Goal: Use online tool/utility

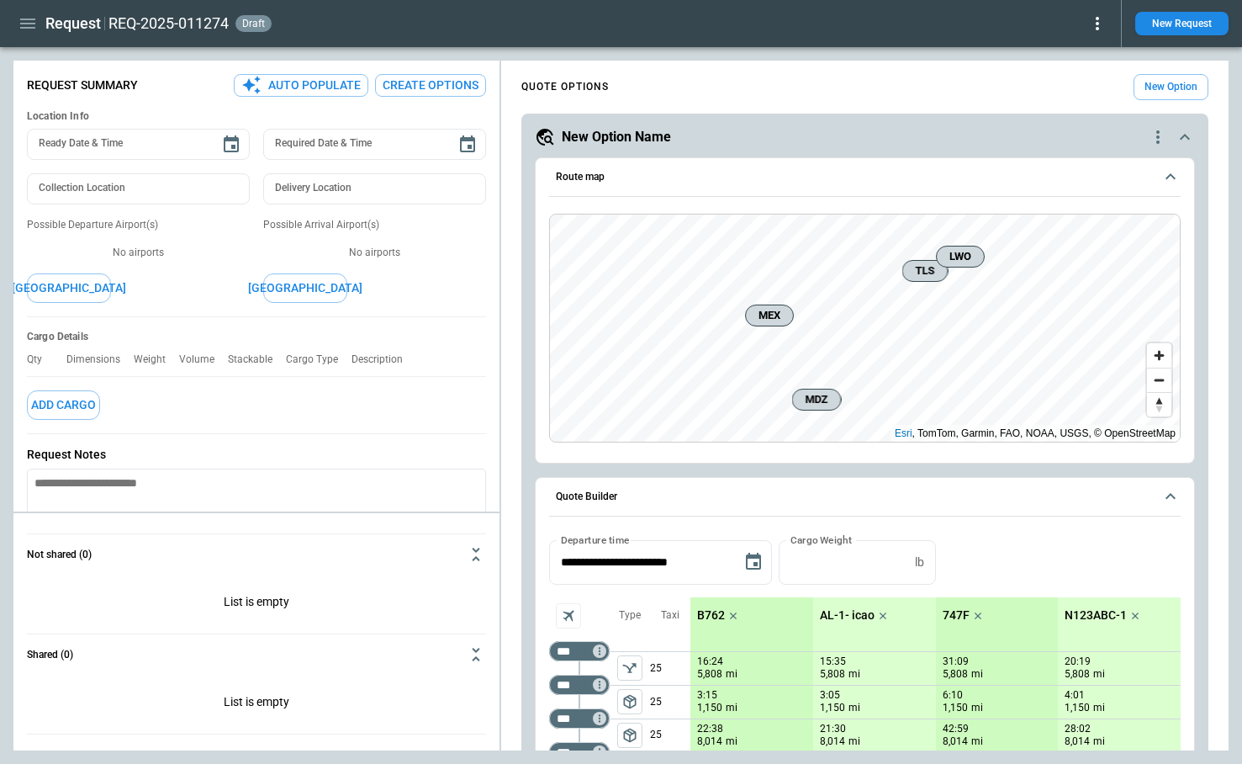
click at [25, 32] on icon "button" at bounding box center [28, 23] width 20 height 20
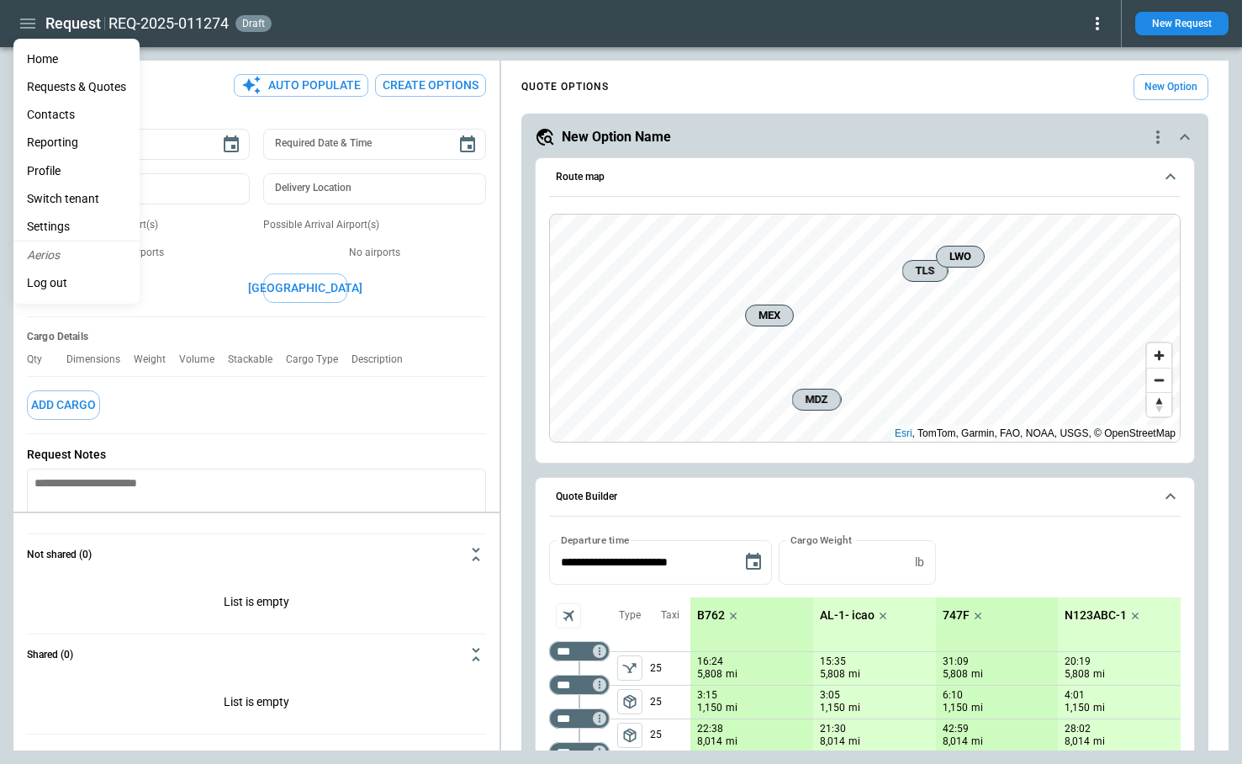
click at [655, 61] on div at bounding box center [621, 382] width 1242 height 764
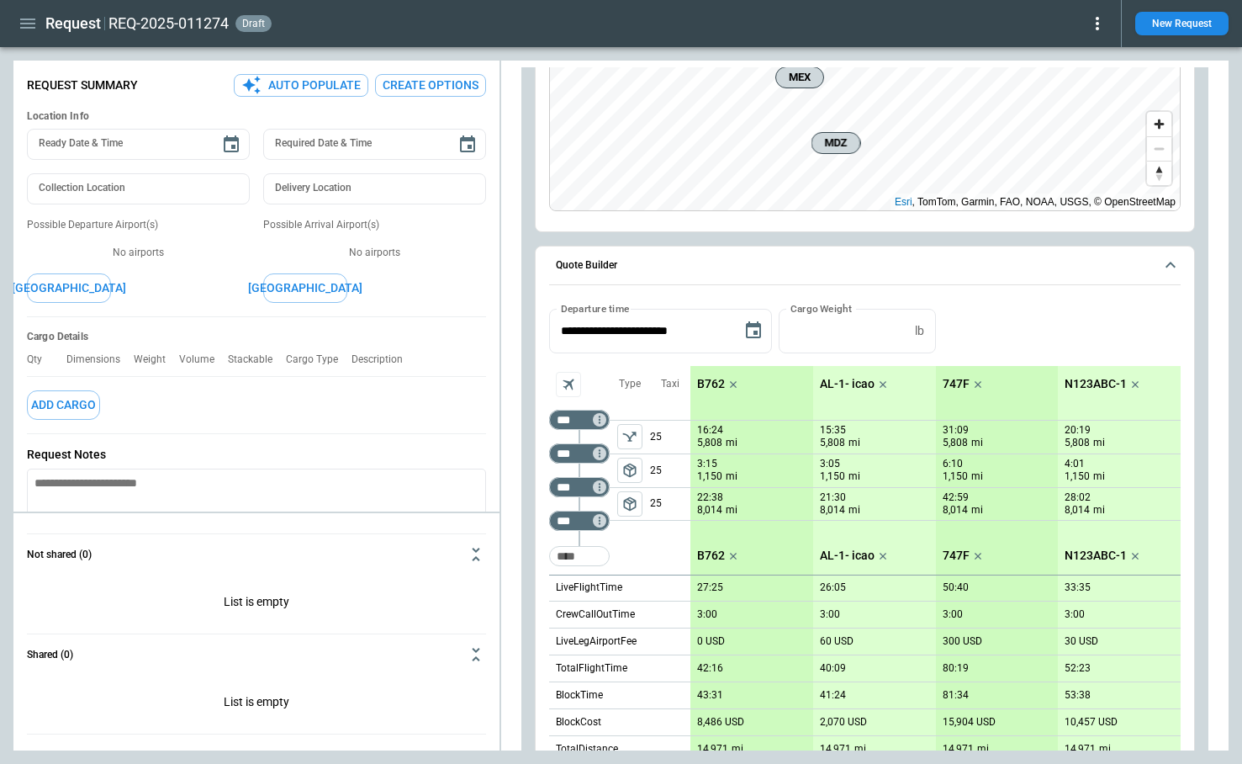
scroll to position [229, 0]
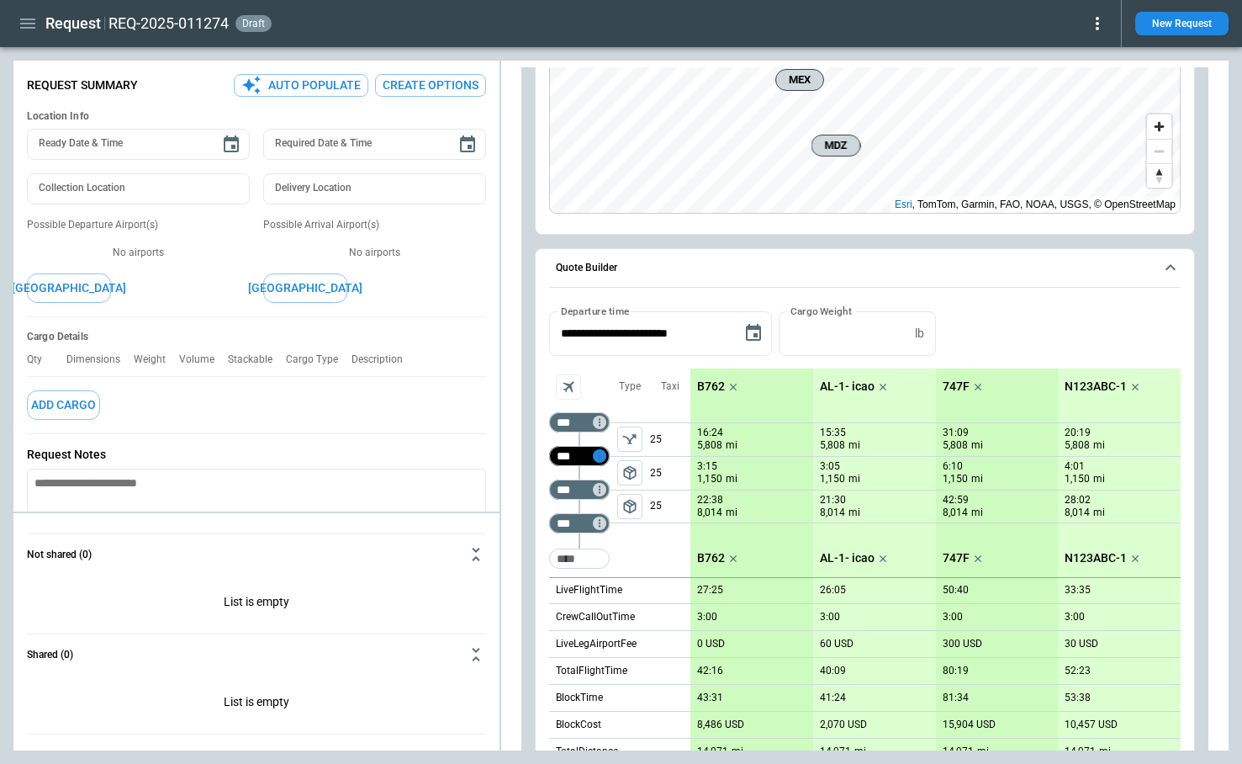
click at [602, 454] on icon "Too short" at bounding box center [600, 456] width 12 height 12
click at [603, 498] on p "Delete" at bounding box center [614, 499] width 28 height 14
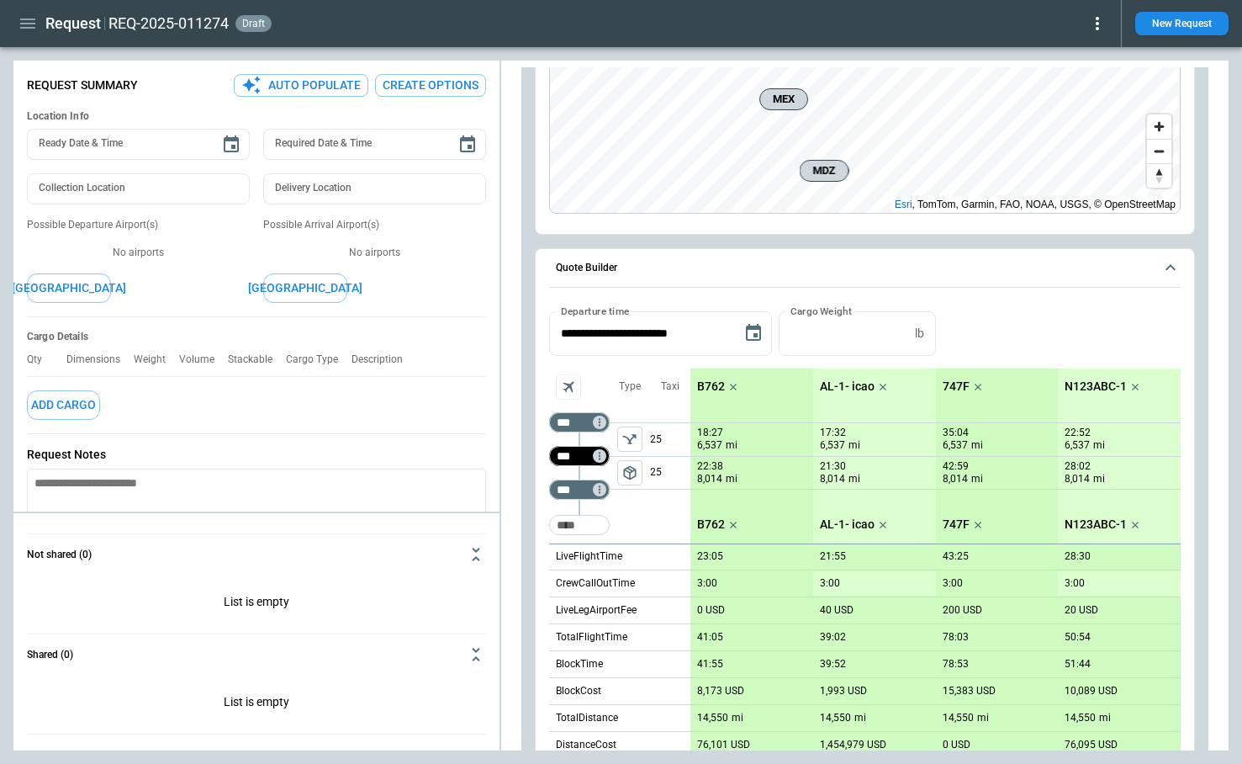
click at [599, 463] on input "***" at bounding box center [576, 455] width 47 height 17
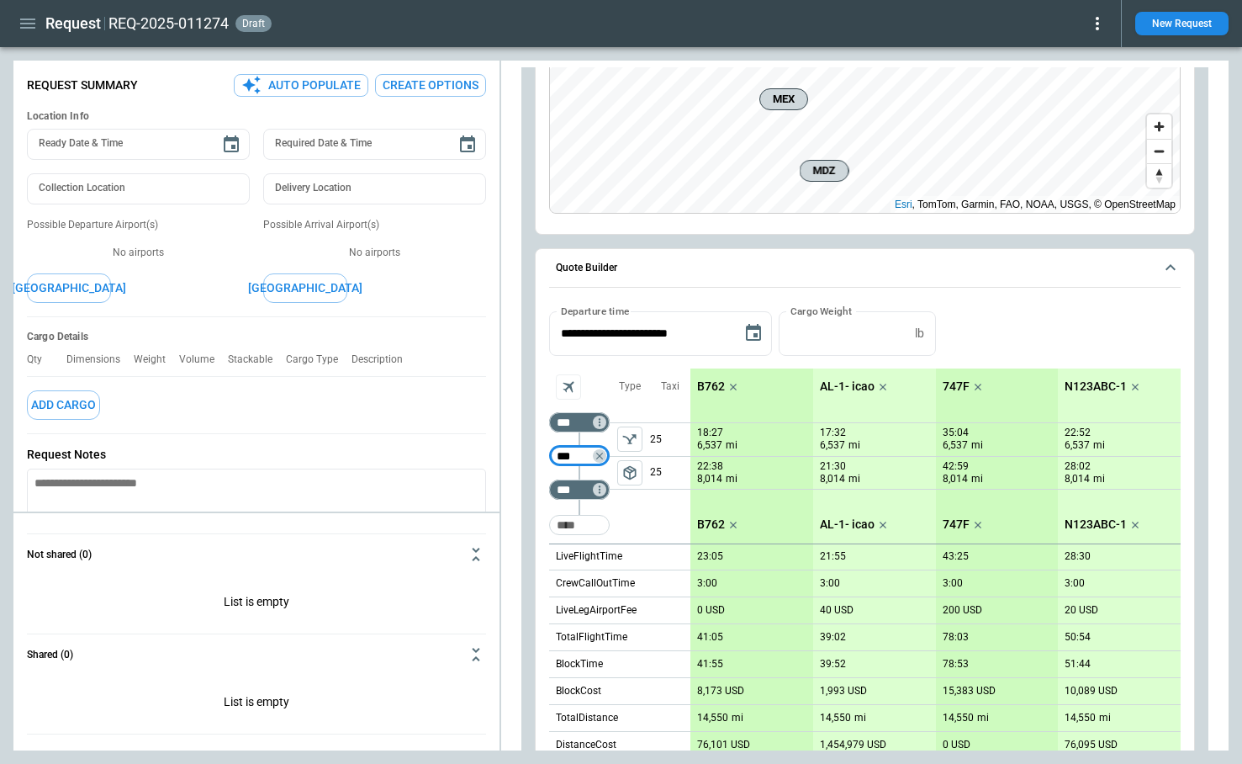
click at [659, 509] on div "Taxi 25 25" at bounding box center [670, 455] width 40 height 175
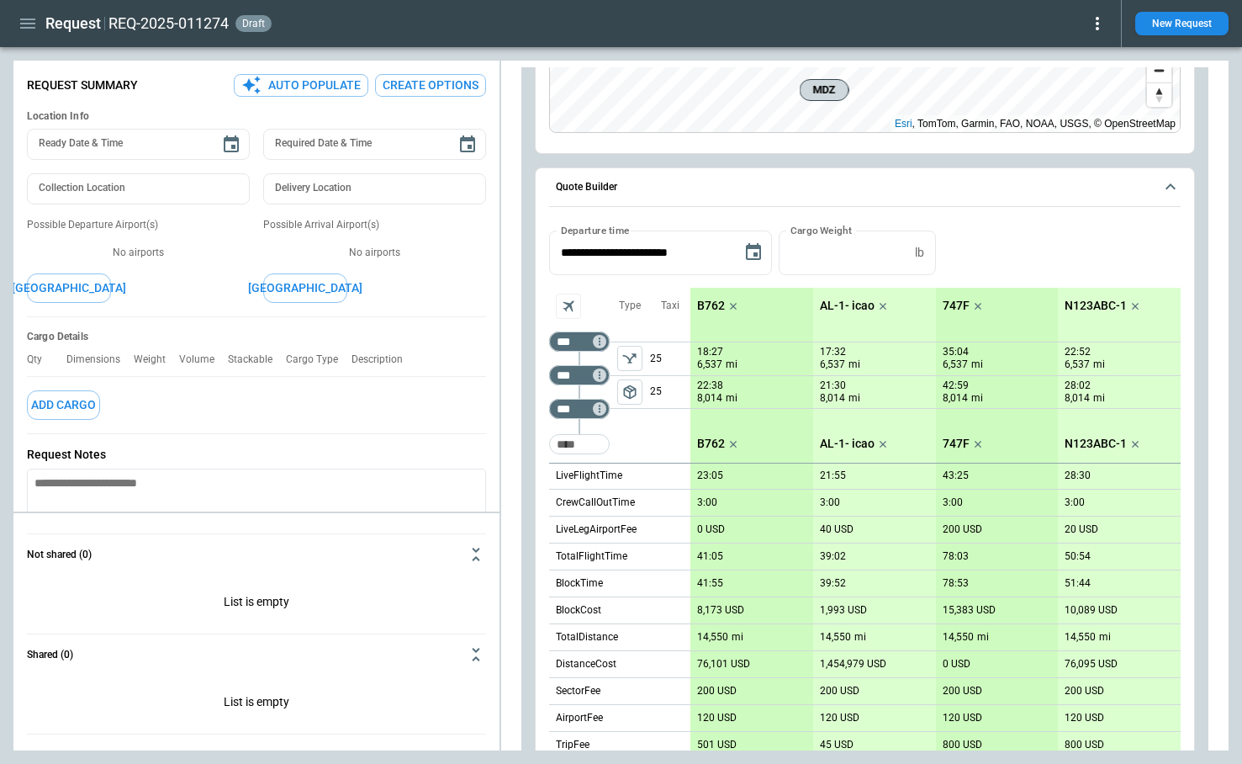
scroll to position [302, 0]
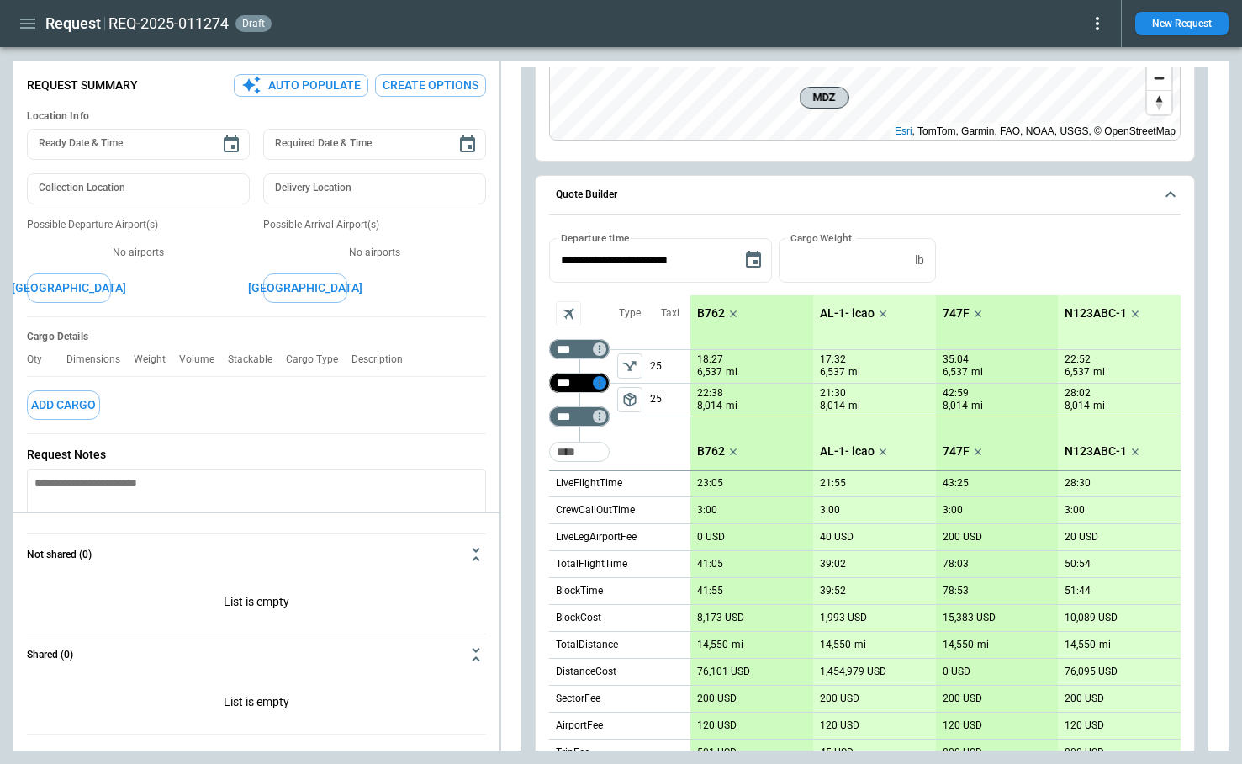
click at [601, 381] on icon "Not found" at bounding box center [600, 383] width 12 height 12
click at [611, 426] on p "Delete" at bounding box center [614, 427] width 28 height 14
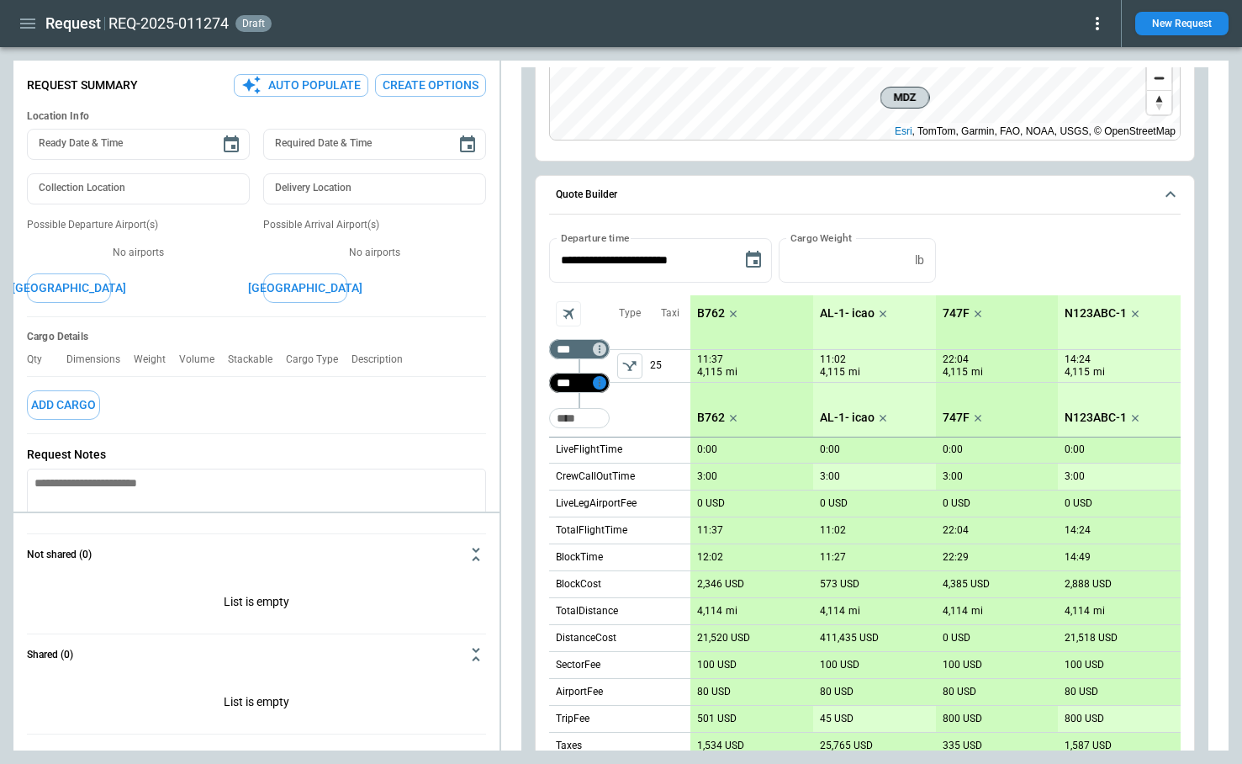
click at [600, 382] on icon "Not found" at bounding box center [600, 382] width 2 height 8
click at [607, 421] on p "Delete" at bounding box center [614, 427] width 28 height 14
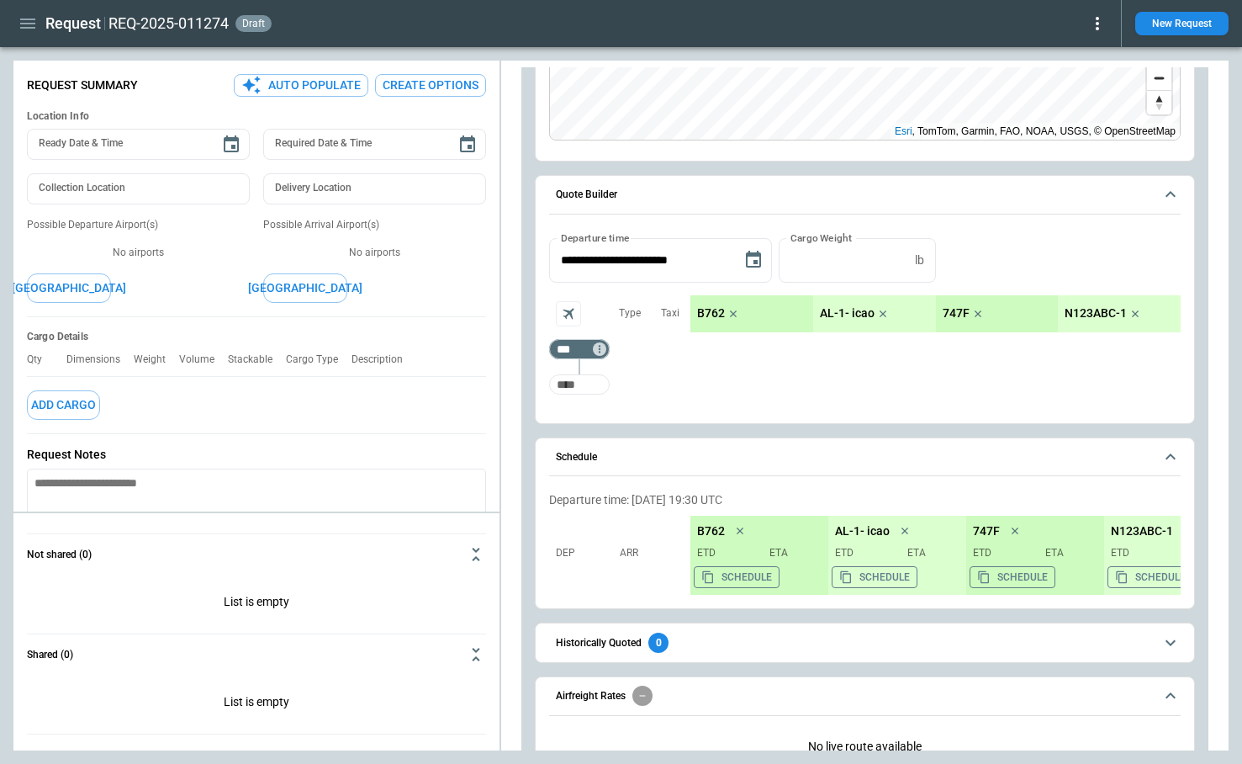
click at [581, 383] on input "Too short" at bounding box center [580, 384] width 54 height 30
type input "***"
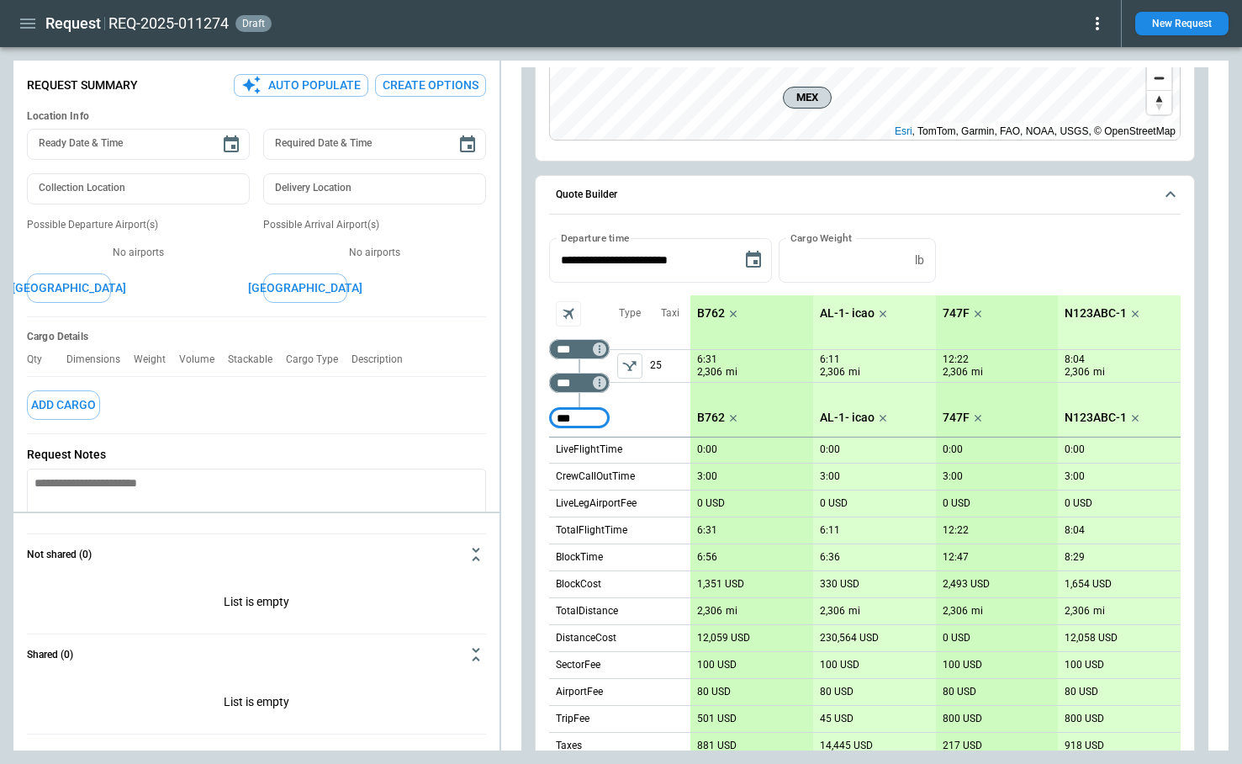
type input "***"
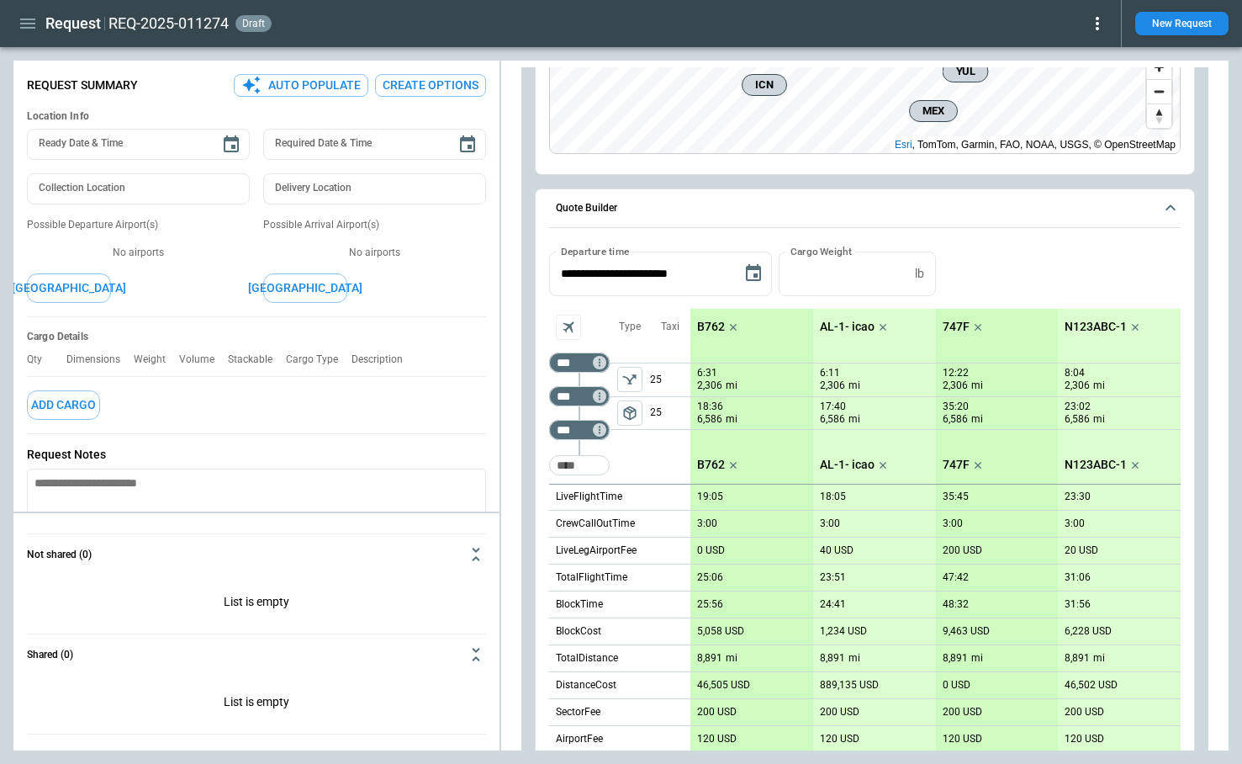
scroll to position [283, 0]
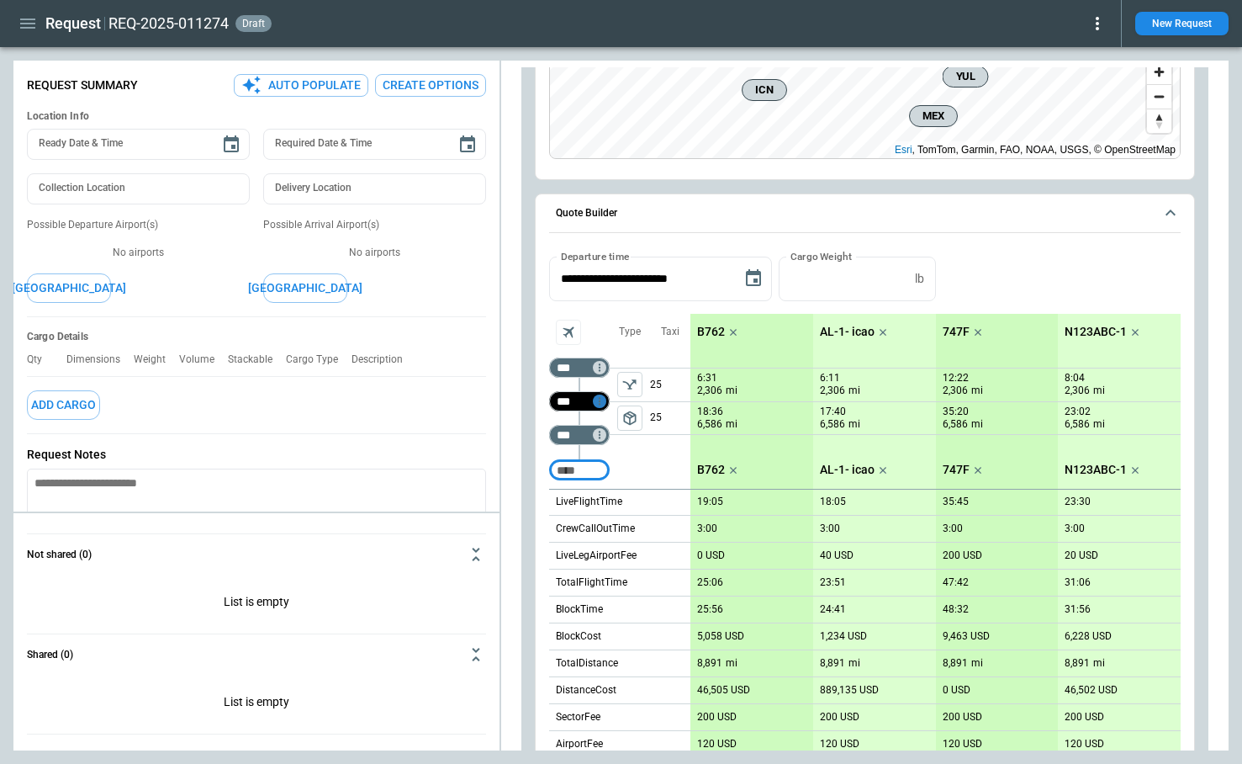
click at [601, 401] on icon "Too short" at bounding box center [600, 401] width 12 height 12
click at [625, 477] on p "Airport info" at bounding box center [625, 474] width 51 height 14
